Goal: Information Seeking & Learning: Learn about a topic

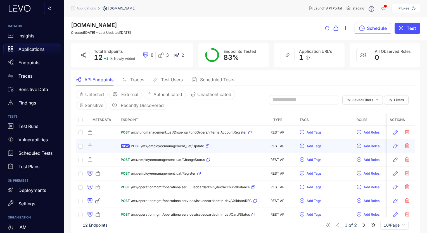
click at [206, 147] on icon "button" at bounding box center [207, 146] width 3 height 3
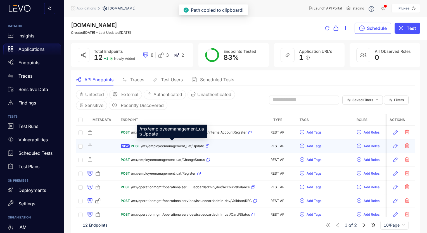
click at [199, 147] on span "/mx/employeemanagement_uat/Update" at bounding box center [172, 146] width 63 height 4
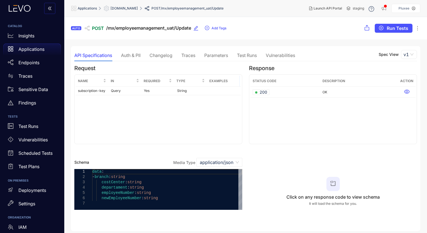
click at [282, 55] on div "Vulnerabilities" at bounding box center [280, 55] width 29 height 5
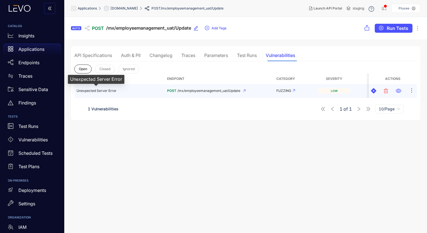
click at [110, 92] on span "Unexpected Server Error" at bounding box center [97, 91] width 40 height 4
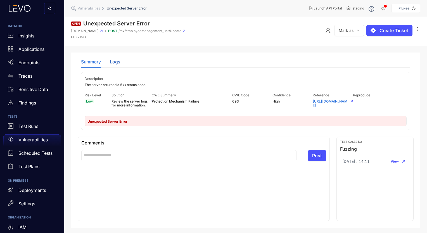
click at [113, 60] on div "Logs" at bounding box center [115, 61] width 10 height 5
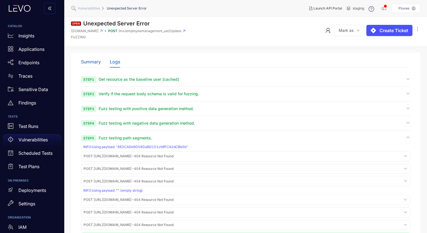
click at [98, 61] on div "Summary" at bounding box center [91, 61] width 20 height 5
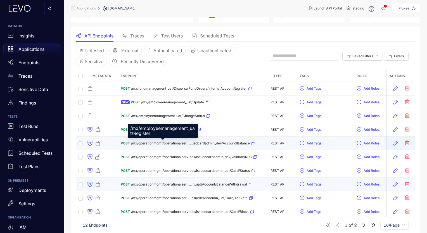
scroll to position [52, 0]
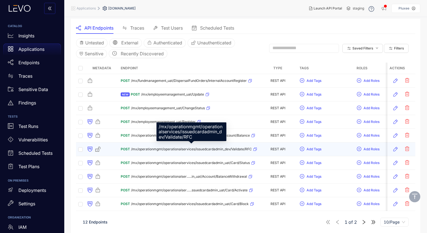
click at [222, 149] on span "/mx/operationmgmt/operationalservices/issuedcardadmin_dev/Validate/RFC" at bounding box center [191, 149] width 121 height 4
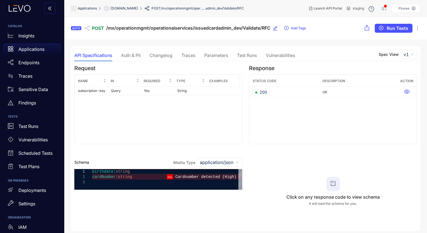
click at [278, 55] on div "Vulnerabilities" at bounding box center [280, 55] width 29 height 5
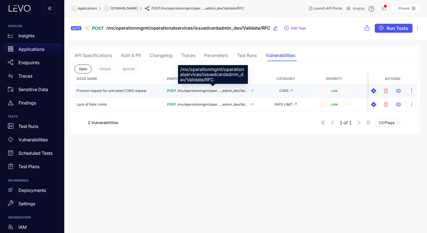
click at [218, 91] on span "/mx/operationmgmt/oper......admin_dev/Validate/RFC" at bounding box center [213, 91] width 71 height 4
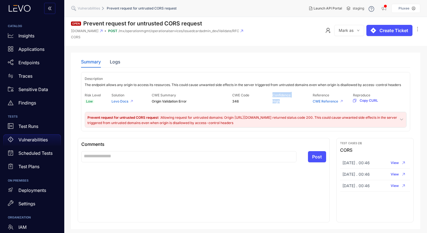
drag, startPoint x: 280, startPoint y: 103, endPoint x: 270, endPoint y: 102, distance: 9.4
click at [270, 102] on div "Risk Level Low Solution Levo Docs CWE Summary Origin Validation Error CWE Code …" at bounding box center [246, 99] width 322 height 15
drag, startPoint x: 270, startPoint y: 102, endPoint x: 277, endPoint y: 103, distance: 6.3
click at [275, 103] on span "High" at bounding box center [293, 102] width 40 height 4
click at [277, 102] on span "High" at bounding box center [293, 102] width 40 height 4
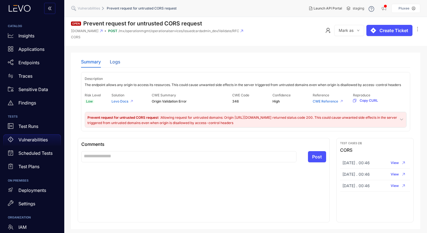
click at [115, 59] on div "Logs" at bounding box center [115, 61] width 10 height 5
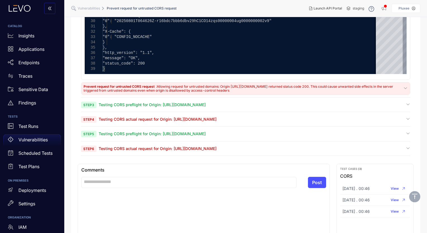
scroll to position [275, 0]
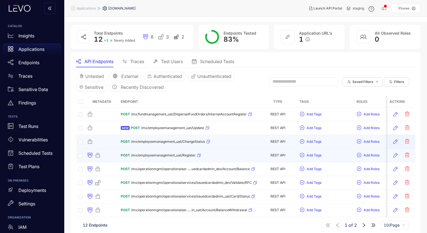
scroll to position [28, 0]
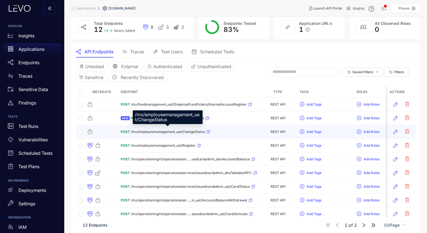
click at [185, 130] on span "/mx/employeemanagement_uat/ChangeStatus" at bounding box center [168, 132] width 74 height 4
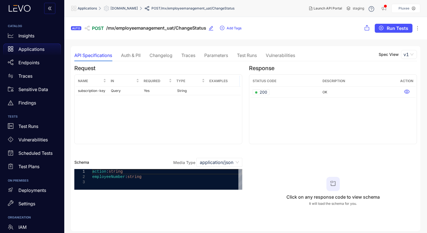
click at [277, 58] on div "Vulnerabilities" at bounding box center [280, 55] width 29 height 12
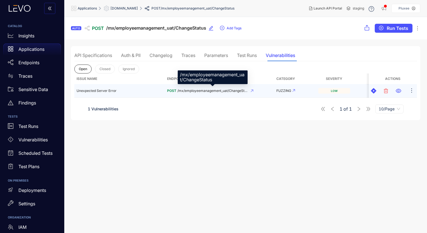
click at [192, 90] on span "/mx/employeemanagement_uat/ChangeStatus" at bounding box center [213, 91] width 71 height 4
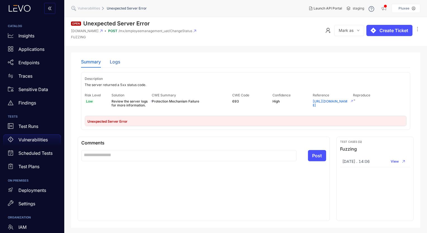
click at [117, 60] on div "Logs" at bounding box center [115, 61] width 10 height 5
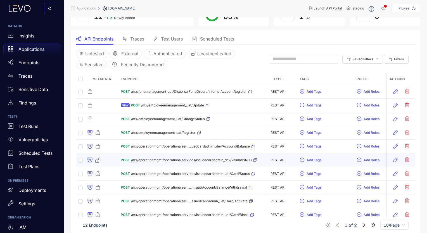
scroll to position [52, 0]
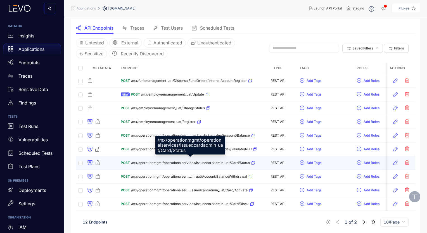
click at [229, 163] on span "/mx/operationmgmt/operationalservices/issuedcardadmin_uat/Card/Status" at bounding box center [190, 163] width 119 height 4
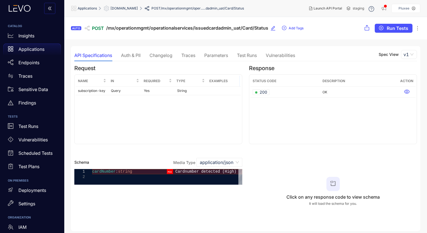
click at [285, 52] on div "Vulnerabilities" at bounding box center [280, 55] width 29 height 12
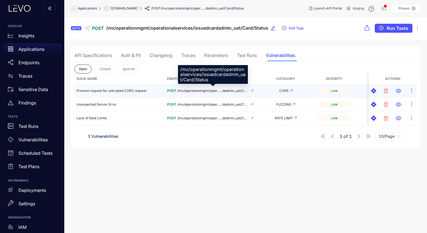
click at [208, 93] on span "/mx/operationmgmt/oper......dadmin_uat/Card/Status" at bounding box center [213, 91] width 71 height 4
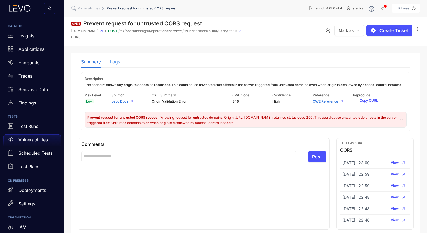
click at [114, 64] on div "Logs" at bounding box center [115, 62] width 10 height 12
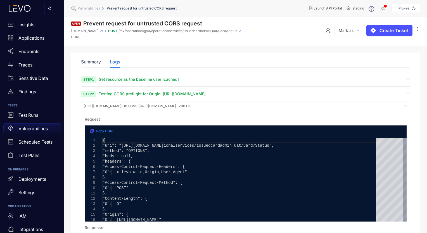
scroll to position [28, 0]
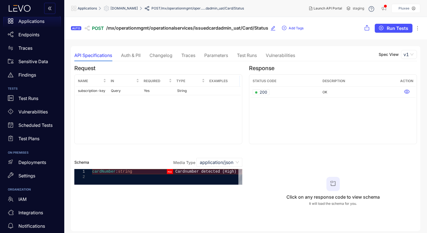
click at [280, 60] on div "Vulnerabilities" at bounding box center [280, 55] width 29 height 12
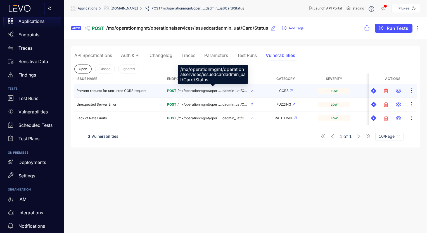
click at [220, 92] on span "/mx/operationmgmt/oper......dadmin_uat/Card/Status" at bounding box center [213, 91] width 71 height 4
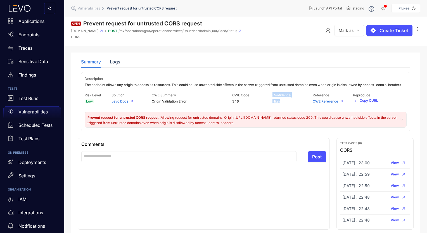
drag, startPoint x: 270, startPoint y: 101, endPoint x: 284, endPoint y: 102, distance: 14.0
click at [284, 102] on div "Risk Level Low Solution Levo Docs CWE Summary Origin Validation Error CWE Code …" at bounding box center [246, 99] width 322 height 15
click at [119, 66] on div "Logs" at bounding box center [115, 62] width 10 height 12
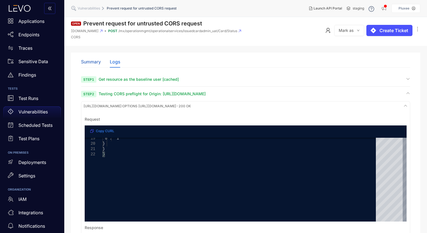
click at [93, 61] on div "Summary" at bounding box center [91, 61] width 20 height 5
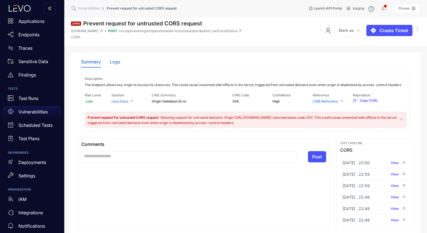
click at [116, 63] on div "Logs" at bounding box center [115, 61] width 10 height 5
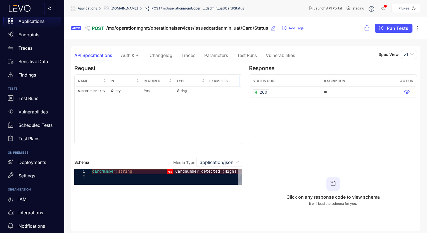
click at [279, 57] on div "Vulnerabilities" at bounding box center [280, 55] width 29 height 5
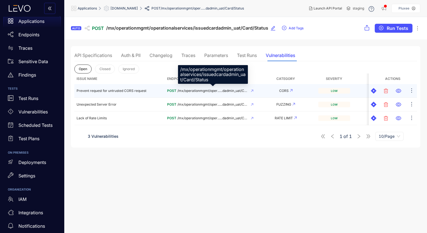
click at [230, 92] on span "/mx/operationmgmt/oper......dadmin_uat/Card/Status" at bounding box center [213, 91] width 71 height 4
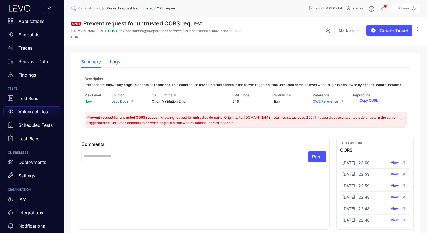
click at [119, 63] on div "Logs" at bounding box center [115, 61] width 10 height 5
